Goal: Transaction & Acquisition: Purchase product/service

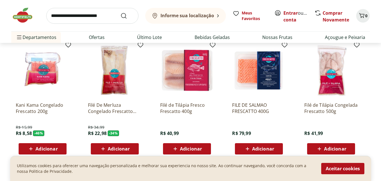
scroll to position [1605, 0]
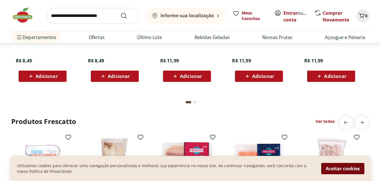
click at [345, 168] on button "Aceitar cookies" at bounding box center [342, 168] width 43 height 11
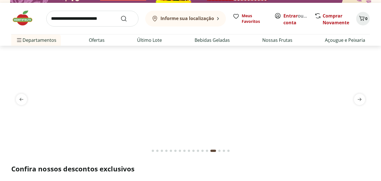
scroll to position [0, 0]
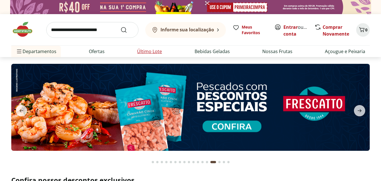
click at [149, 52] on link "Último Lote" at bounding box center [149, 51] width 25 height 7
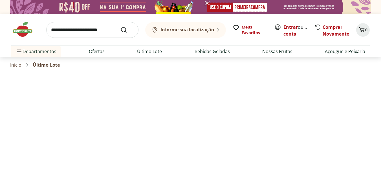
select select "**********"
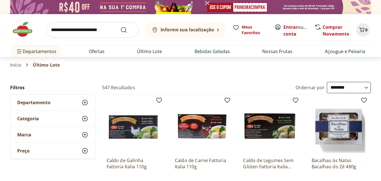
click at [82, 117] on icon at bounding box center [84, 118] width 7 height 7
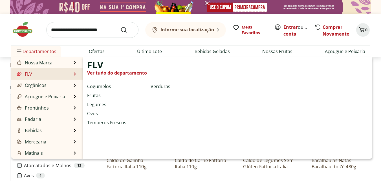
click at [109, 73] on link "Ver tudo do departamento" at bounding box center [117, 72] width 60 height 7
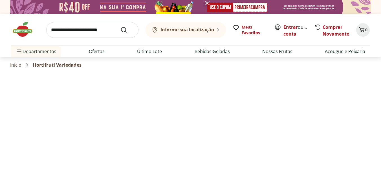
select select "**********"
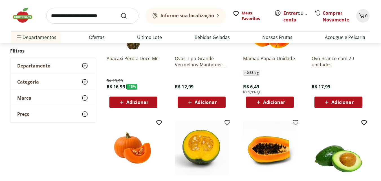
scroll to position [225, 0]
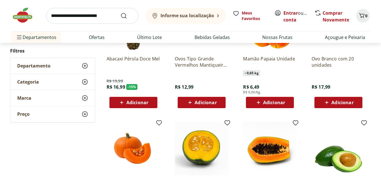
click at [34, 84] on span "Categoria" at bounding box center [28, 82] width 22 height 6
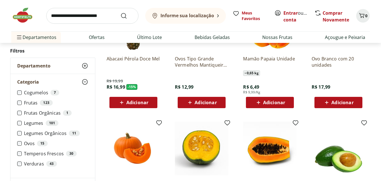
click at [34, 84] on span "Categoria" at bounding box center [28, 82] width 22 height 6
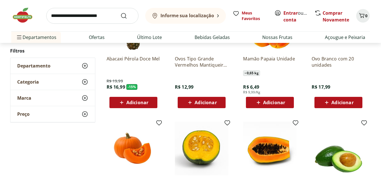
click at [34, 68] on span "Departamento" at bounding box center [33, 66] width 33 height 6
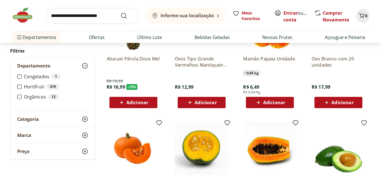
click at [34, 64] on span "Departamento" at bounding box center [33, 66] width 33 height 6
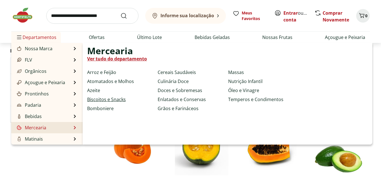
click at [111, 99] on link "Biscoitos e Snacks" at bounding box center [106, 99] width 39 height 7
select select "**********"
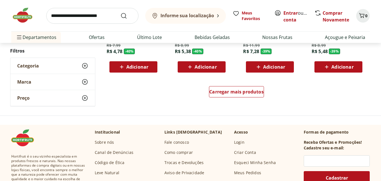
scroll to position [394, 0]
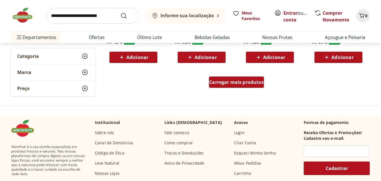
click at [247, 83] on span "Carregar mais produtos" at bounding box center [236, 82] width 54 height 5
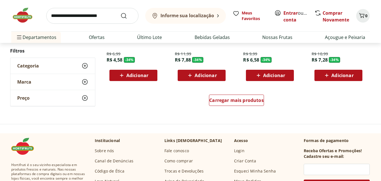
scroll to position [761, 0]
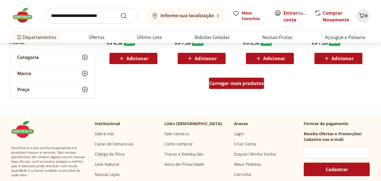
click at [240, 84] on span "Carregar mais produtos" at bounding box center [236, 83] width 54 height 5
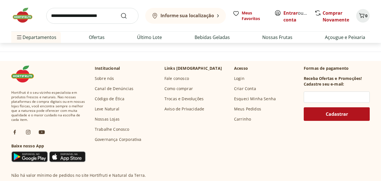
scroll to position [1127, 0]
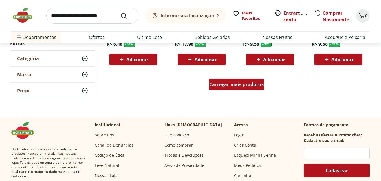
click at [241, 86] on span "Carregar mais produtos" at bounding box center [236, 84] width 54 height 5
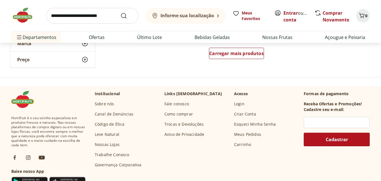
scroll to position [1493, 0]
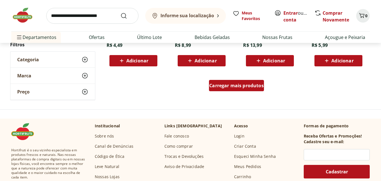
click at [242, 85] on span "Carregar mais produtos" at bounding box center [236, 85] width 54 height 5
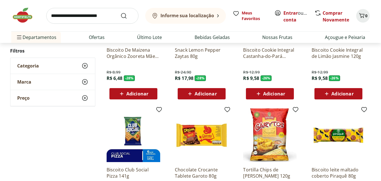
scroll to position [1042, 0]
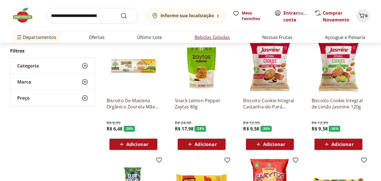
click at [217, 35] on link "Bebidas Geladas" at bounding box center [211, 37] width 35 height 7
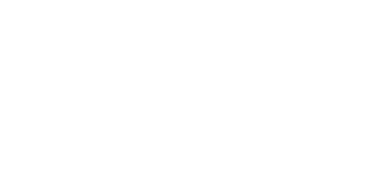
select select "**********"
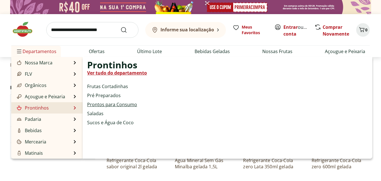
click at [102, 103] on link "Prontos para Consumo" at bounding box center [112, 104] width 50 height 7
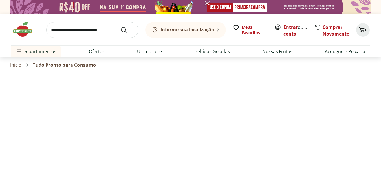
select select "**********"
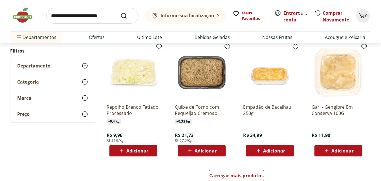
scroll to position [310, 0]
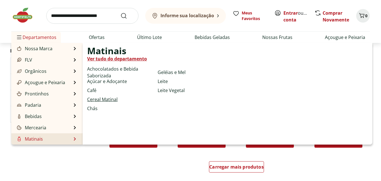
click at [98, 98] on link "Cereal Matinal" at bounding box center [102, 99] width 30 height 7
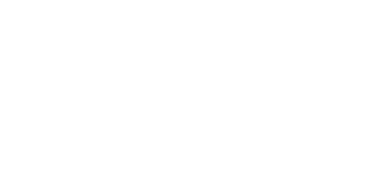
select select "**********"
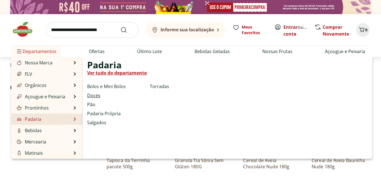
click at [93, 96] on link "Doces" at bounding box center [93, 95] width 13 height 7
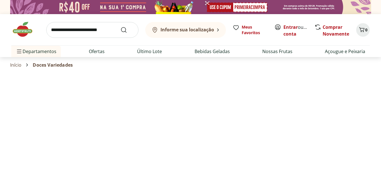
select select "**********"
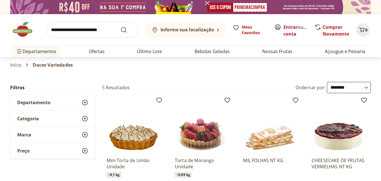
click at [85, 32] on input "search" at bounding box center [92, 30] width 92 height 16
type input "******"
click at [120, 26] on button "Submit Search" at bounding box center [127, 29] width 14 height 7
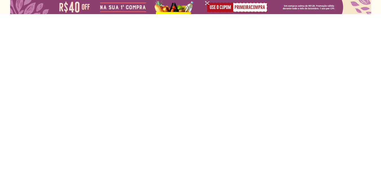
select select "**********"
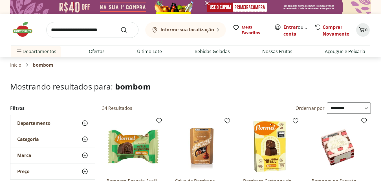
scroll to position [56, 0]
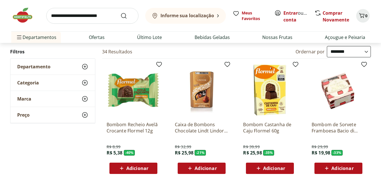
click at [138, 121] on p "Bombom Recheio Avelã Crocante Flormel 12g" at bounding box center [133, 127] width 54 height 12
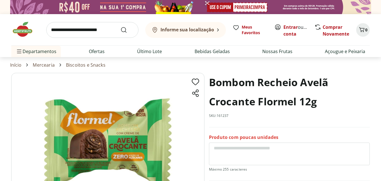
click at [107, 139] on img at bounding box center [107, 140] width 193 height 135
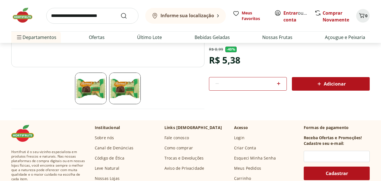
click at [122, 90] on img at bounding box center [125, 88] width 32 height 32
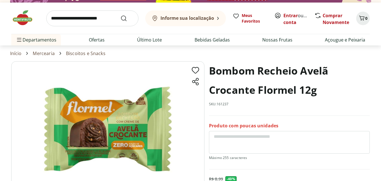
scroll to position [0, 0]
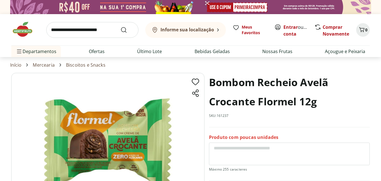
click at [96, 154] on img at bounding box center [107, 140] width 193 height 135
click at [96, 155] on img at bounding box center [107, 140] width 193 height 135
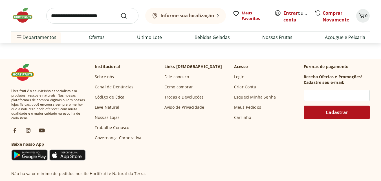
scroll to position [197, 0]
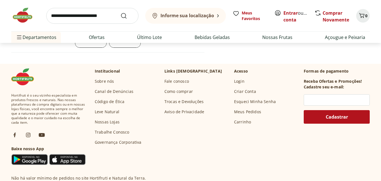
click at [106, 112] on link "Leve Natural" at bounding box center [107, 112] width 25 height 6
